Goal: Find specific page/section: Find specific page/section

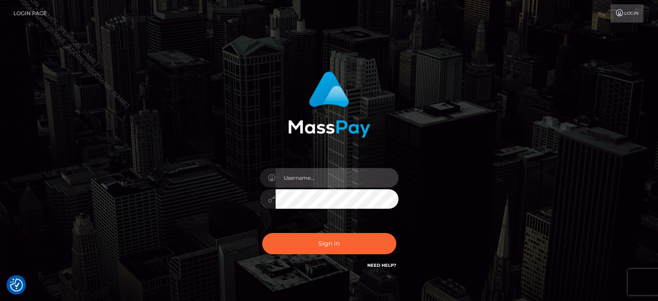
type input "Edward"
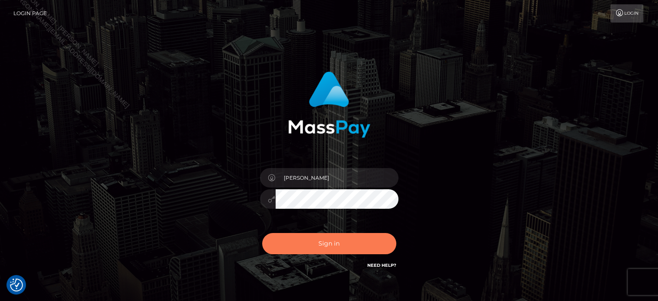
click at [351, 249] on button "Sign in" at bounding box center [329, 243] width 134 height 21
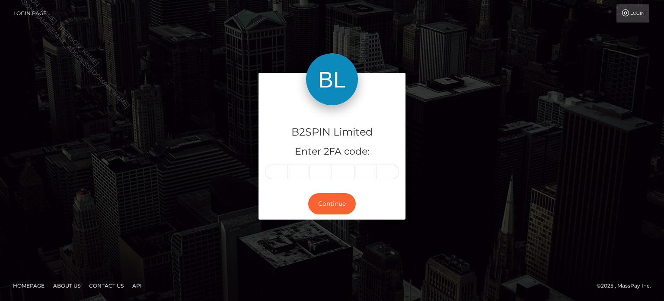
drag, startPoint x: 284, startPoint y: 184, endPoint x: 279, endPoint y: 176, distance: 8.9
click at [282, 184] on div "B2SPIN Limited Enter 2FA code:" at bounding box center [332, 146] width 147 height 83
click at [279, 176] on input "text" at bounding box center [276, 171] width 22 height 15
paste input "5"
type input "5"
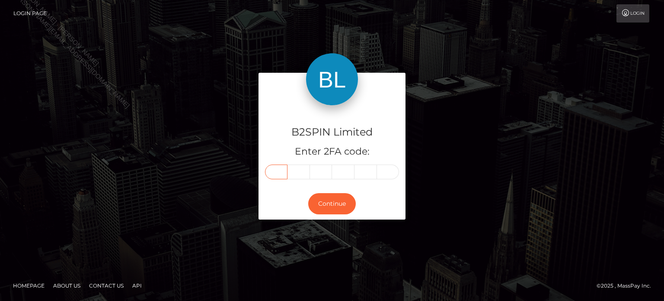
type input "9"
type input "1"
type input "2"
type input "5"
type input "0"
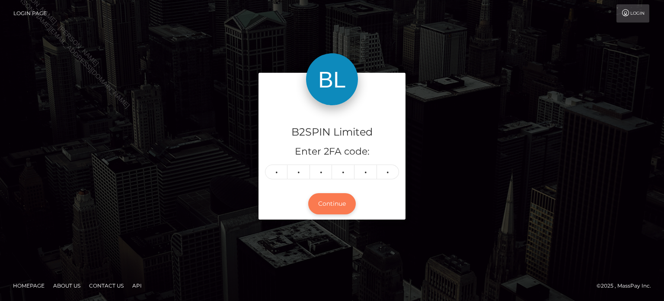
click at [326, 208] on button "Continue" at bounding box center [332, 203] width 48 height 21
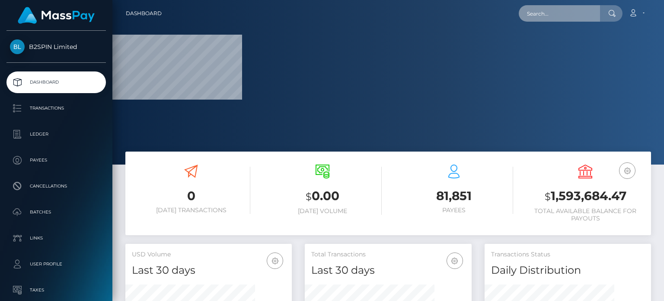
click at [572, 10] on input "text" at bounding box center [559, 13] width 81 height 16
paste input "839c8c09-2213-4c71-92c8-3376e560cad5"
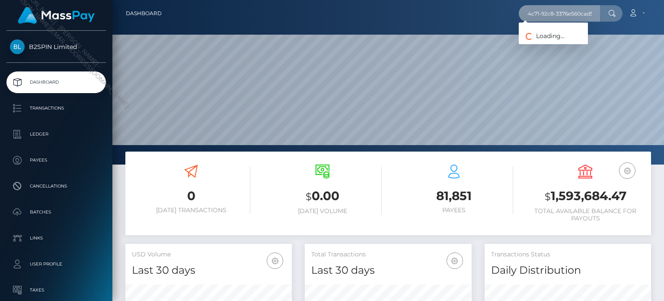
scroll to position [153, 166]
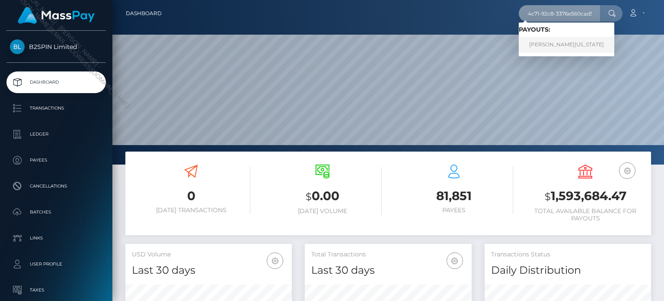
type input "839c8c09-2213-4c71-92c8-3376e560cad5"
click at [557, 46] on link "[PERSON_NAME][US_STATE]" at bounding box center [567, 45] width 96 height 16
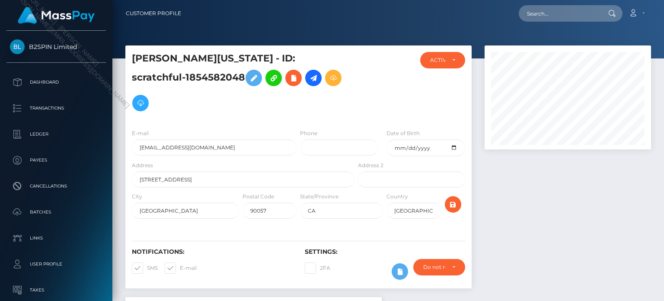
scroll to position [104, 166]
click at [491, 226] on div at bounding box center [567, 170] width 179 height 251
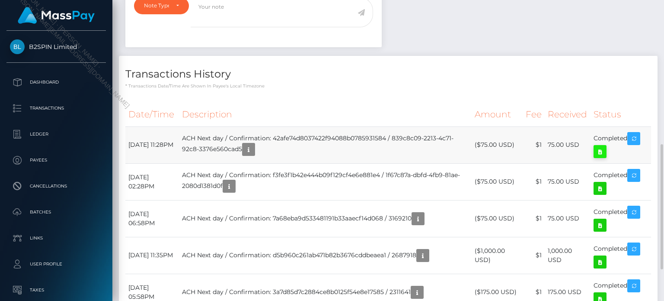
click at [604, 154] on icon at bounding box center [600, 151] width 10 height 11
